Goal: Check status: Check status

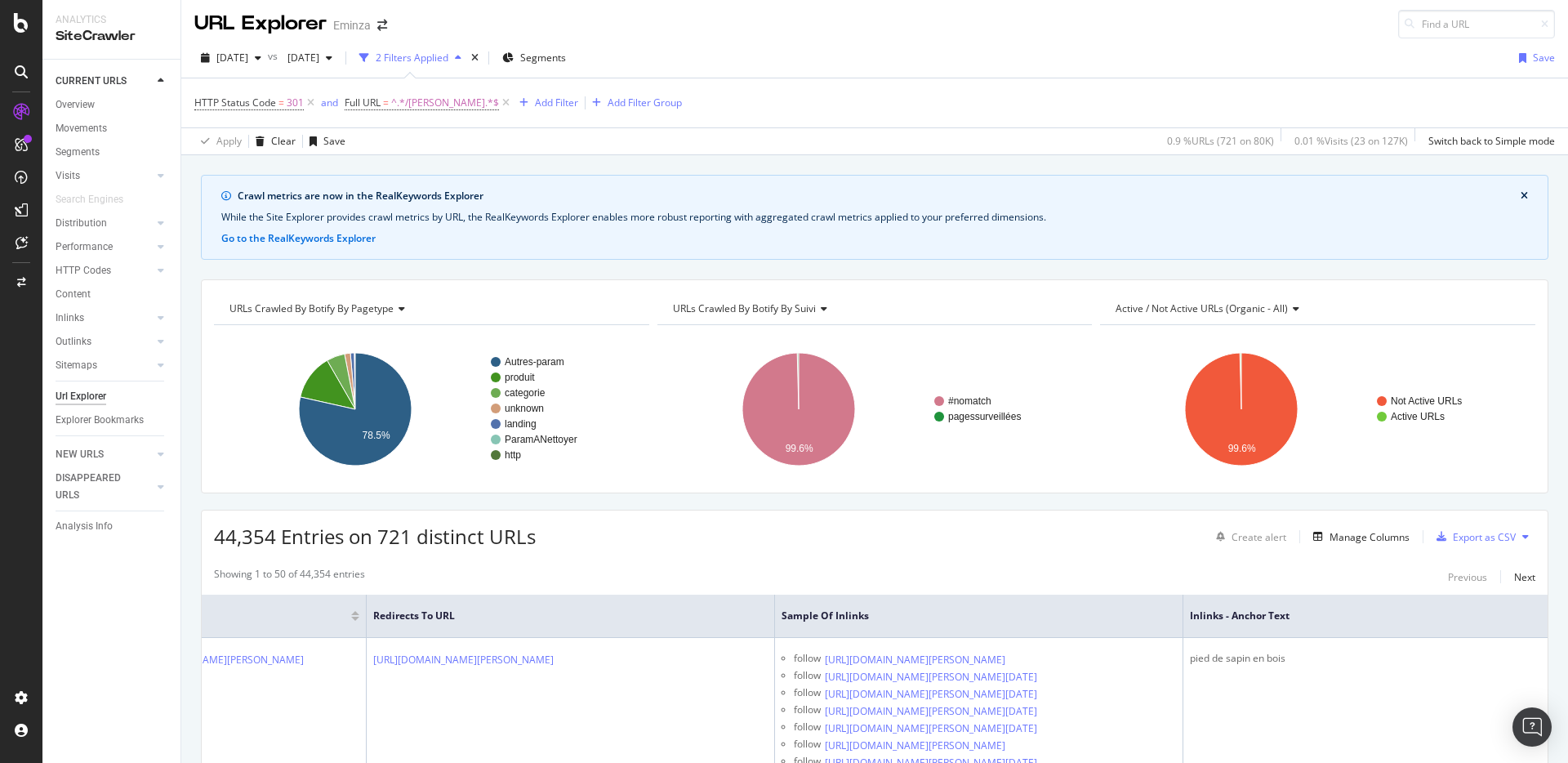
scroll to position [0, 162]
click at [20, 22] on icon at bounding box center [21, 23] width 14 height 20
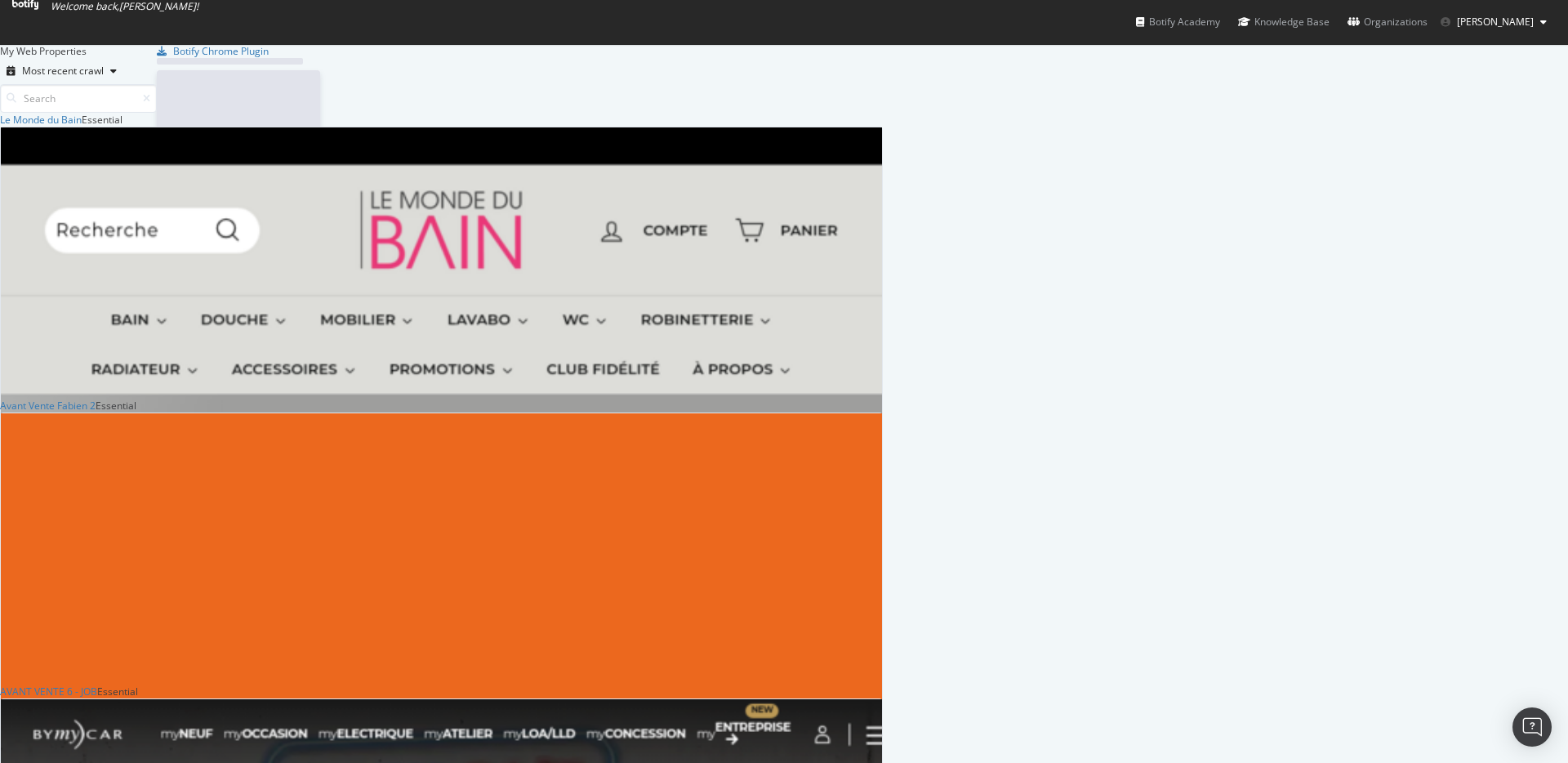
scroll to position [5887, 870]
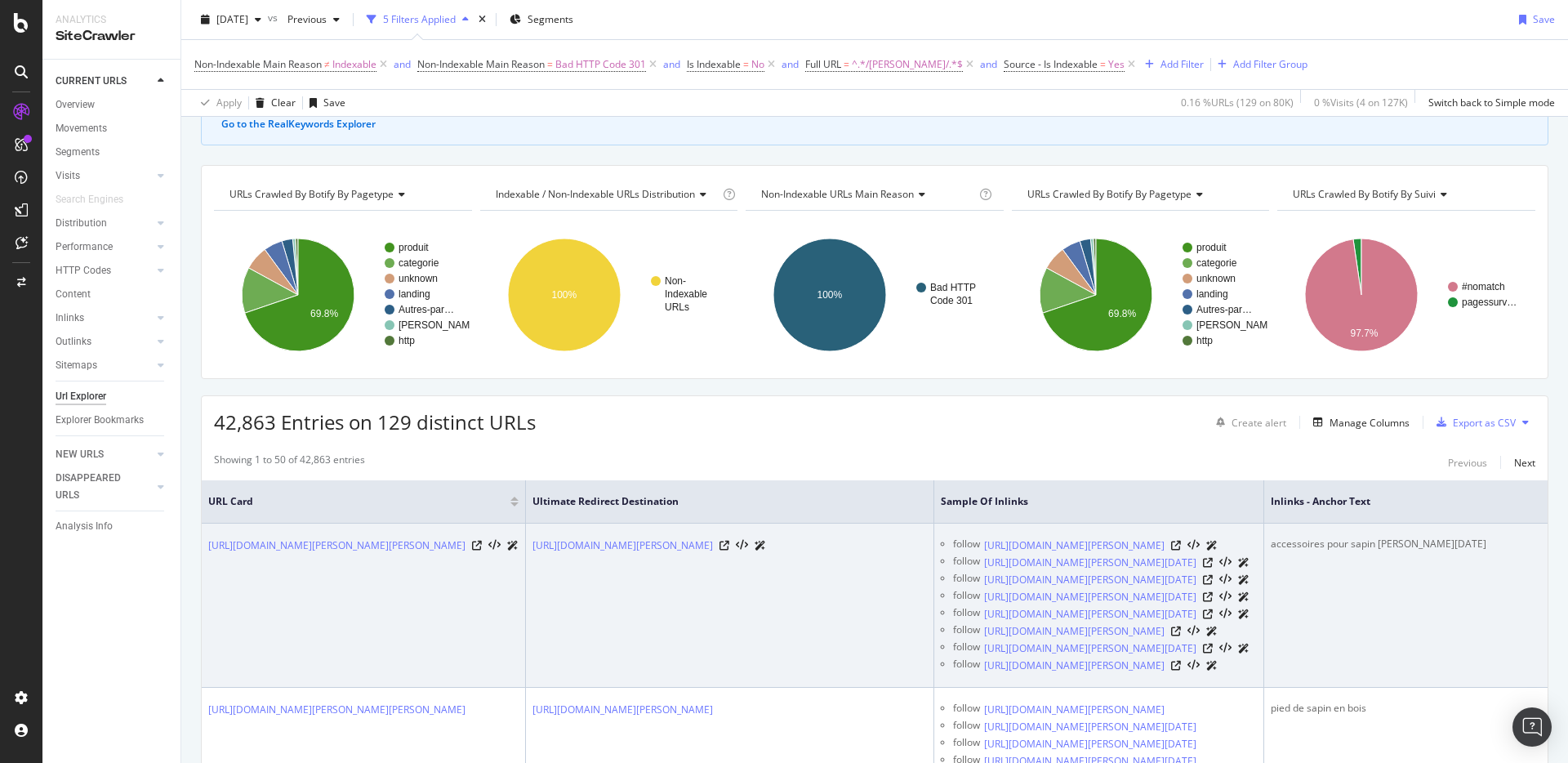
scroll to position [59, 0]
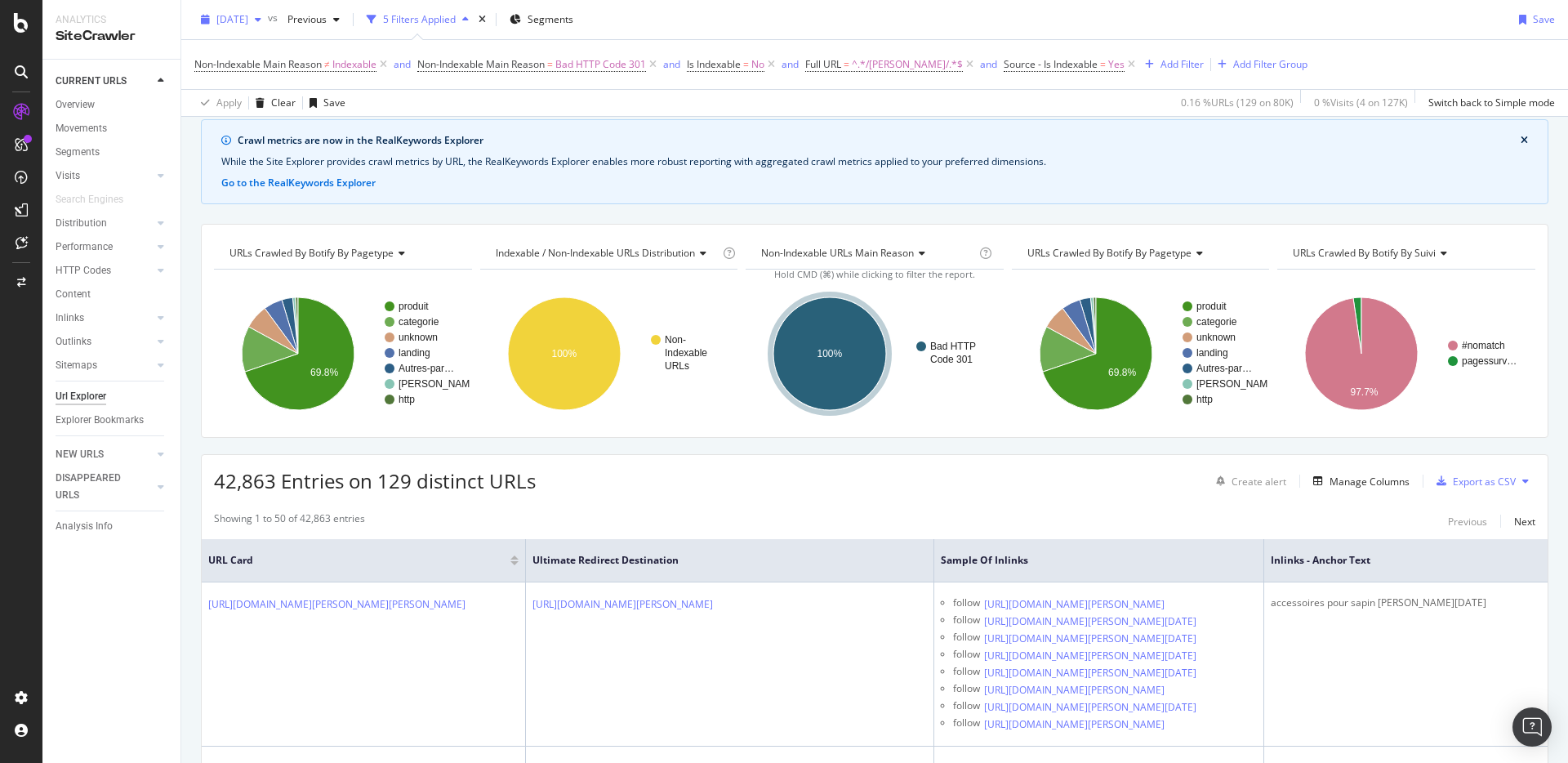
click at [261, 24] on icon "button" at bounding box center [257, 19] width 7 height 10
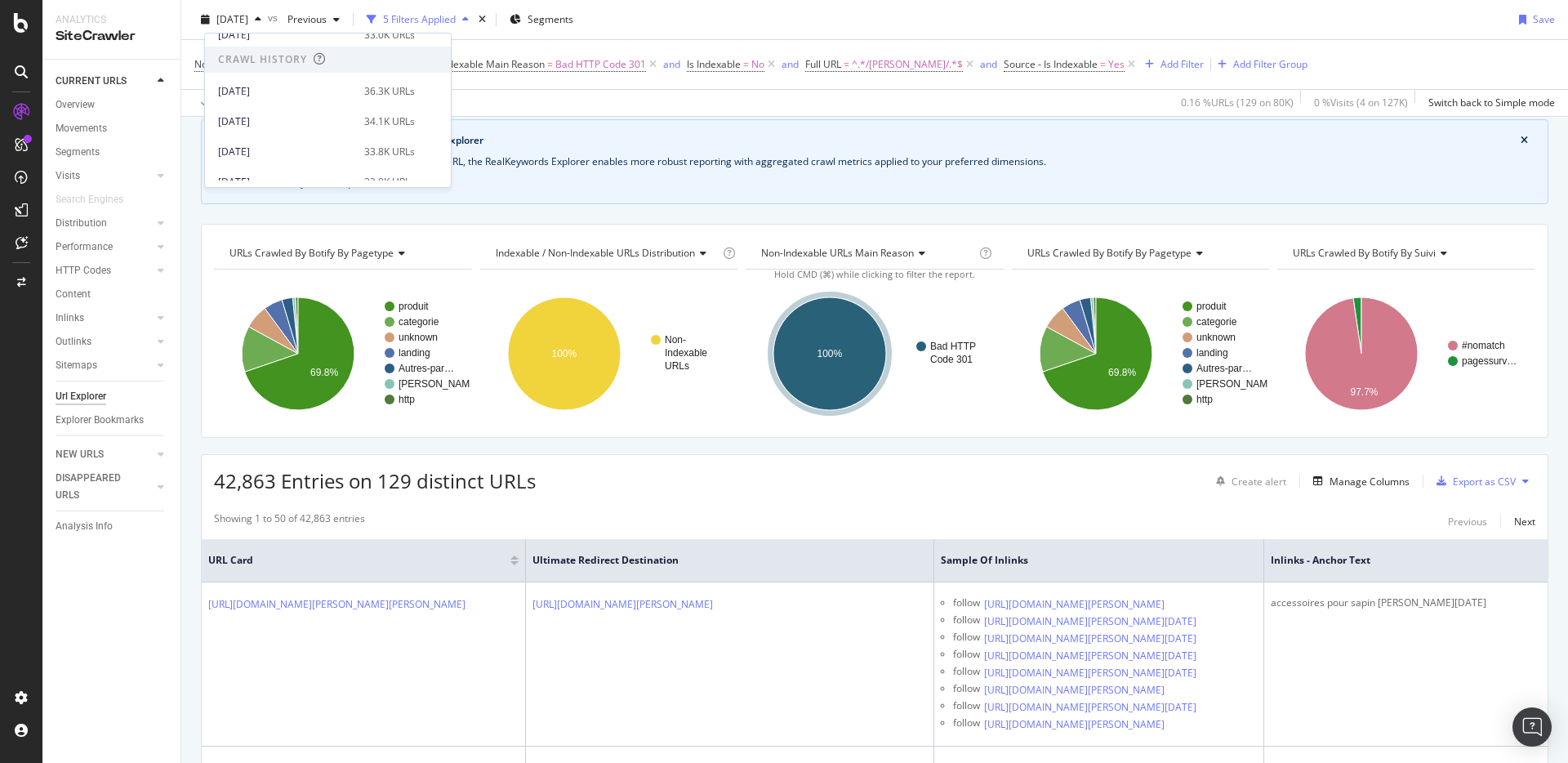
scroll to position [170, 0]
click at [302, 143] on div "2025 Jun. 30th" at bounding box center [286, 146] width 136 height 14
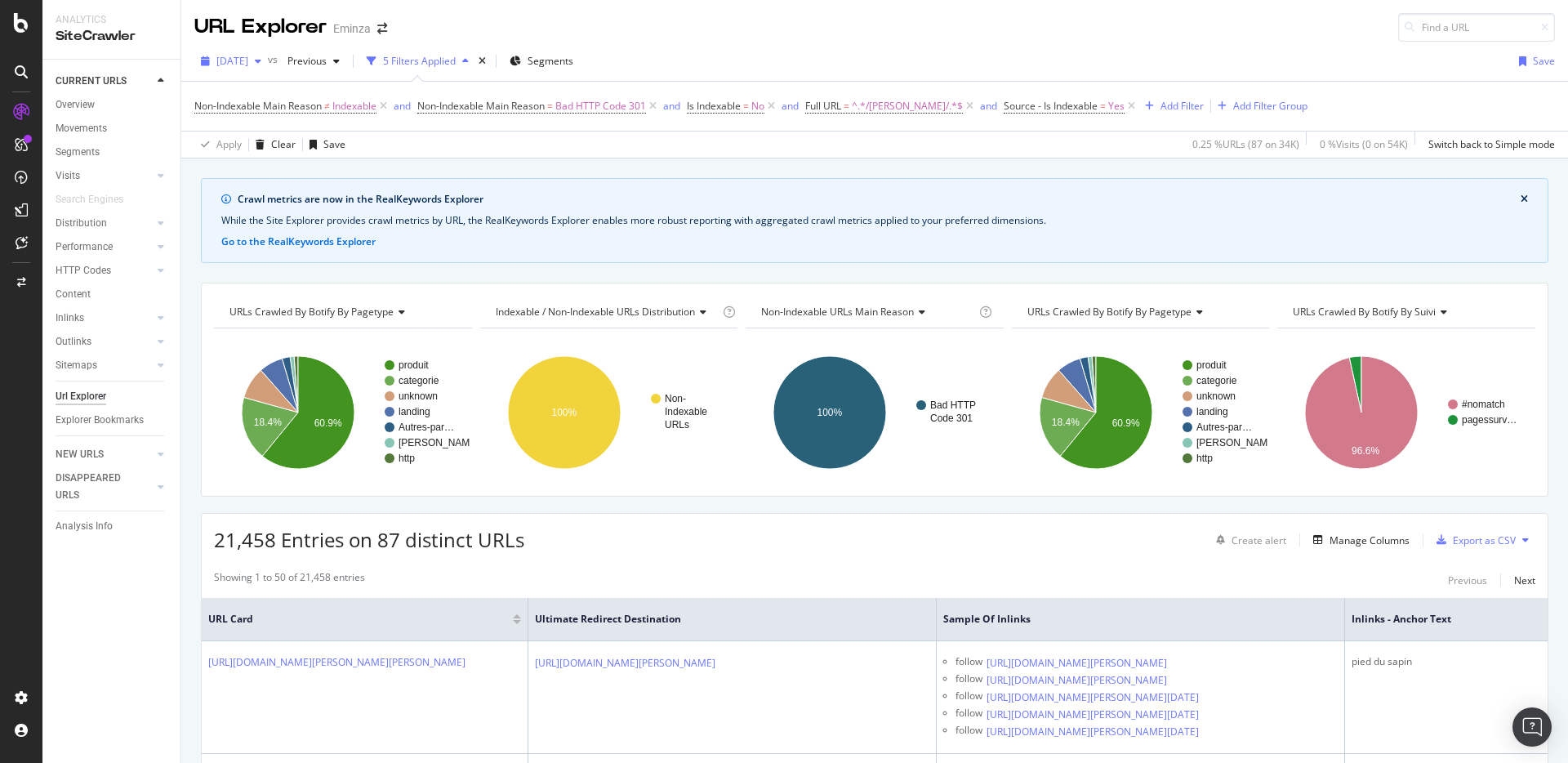
click at [268, 64] on div "button" at bounding box center [257, 61] width 20 height 10
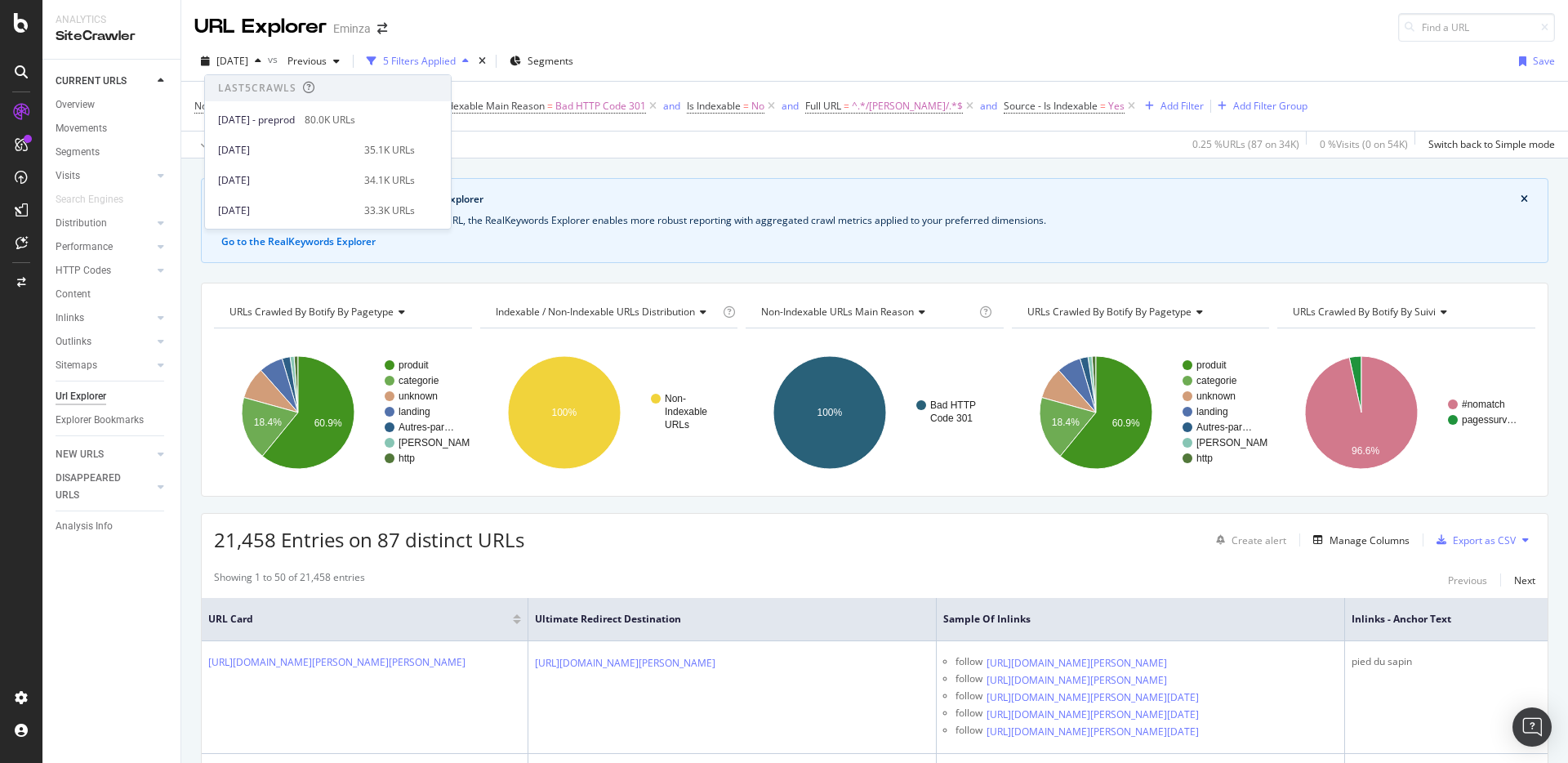
click at [504, 152] on div "Apply Clear Save 0.25 % URLs ( 87 on 34K ) 0 % Visits ( 0 on 54K ) Switch back …" at bounding box center [874, 144] width 1386 height 27
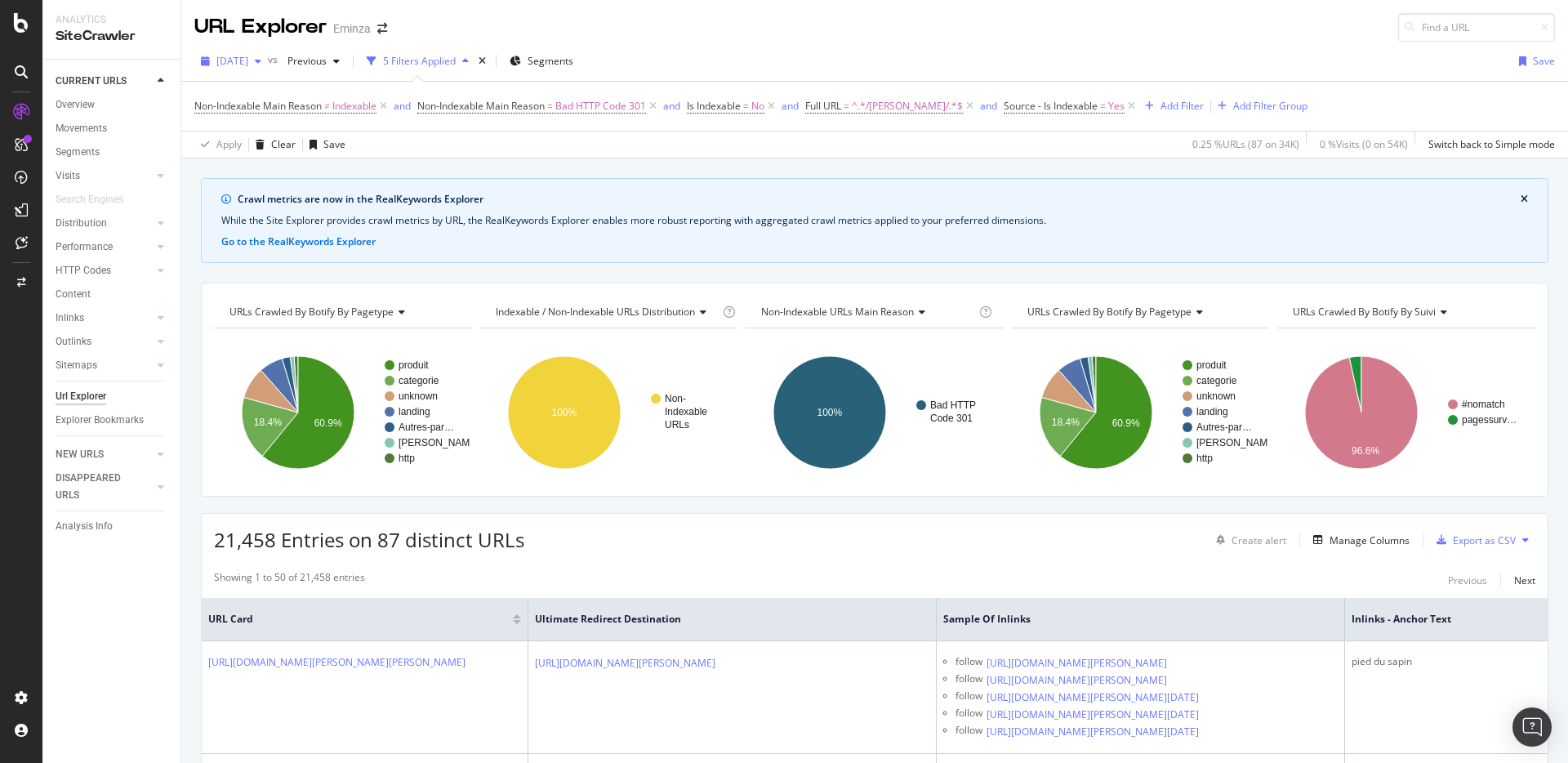
click at [246, 51] on div "2025 Jun. 30th" at bounding box center [231, 61] width 73 height 25
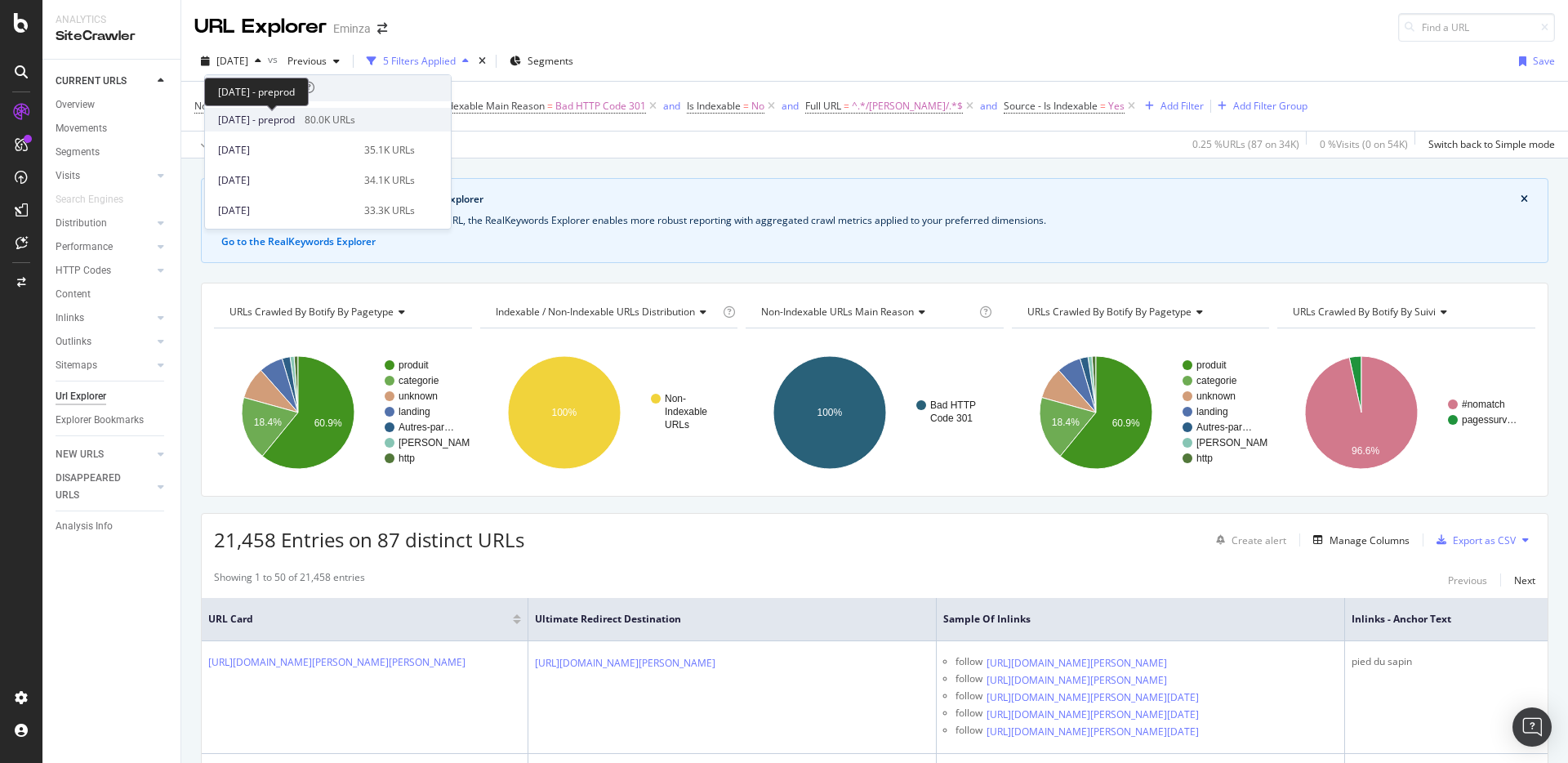
click at [270, 118] on span "2025 Oct. 7th - preprod" at bounding box center [256, 119] width 77 height 14
